Goal: Information Seeking & Learning: Understand process/instructions

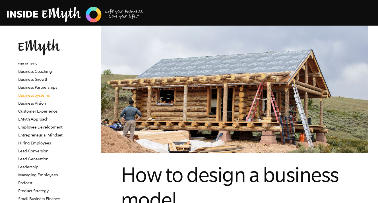
click at [46, 94] on link "Business Systems" at bounding box center [34, 95] width 32 height 5
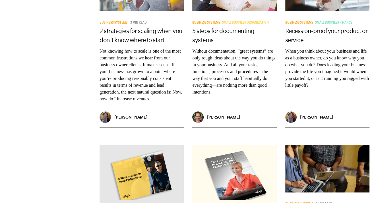
scroll to position [768, 0]
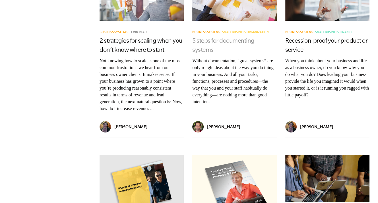
click at [228, 49] on link "5 steps for documenting systems" at bounding box center [223, 45] width 62 height 16
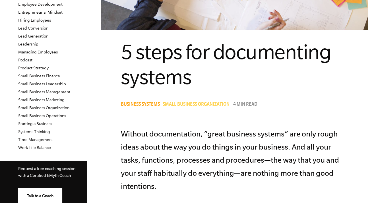
scroll to position [114, 0]
